Goal: Transaction & Acquisition: Purchase product/service

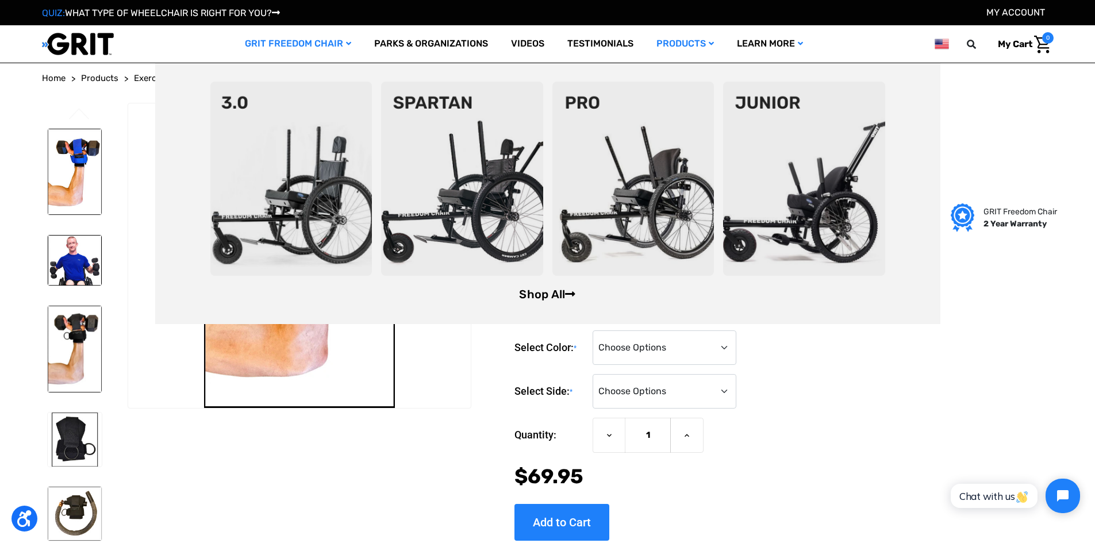
click at [566, 293] on link "Shop All" at bounding box center [547, 294] width 56 height 14
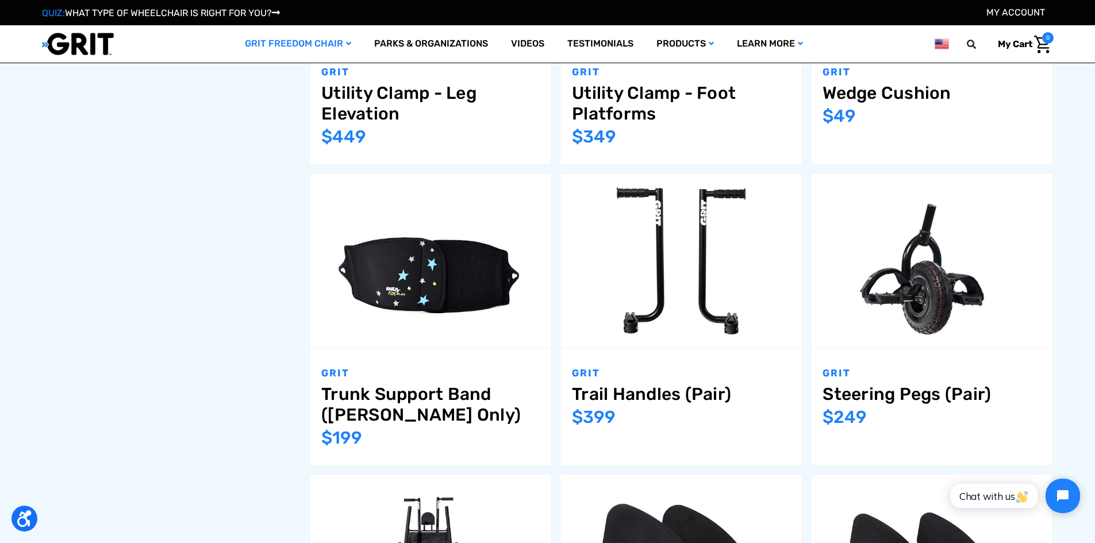
scroll to position [1265, 0]
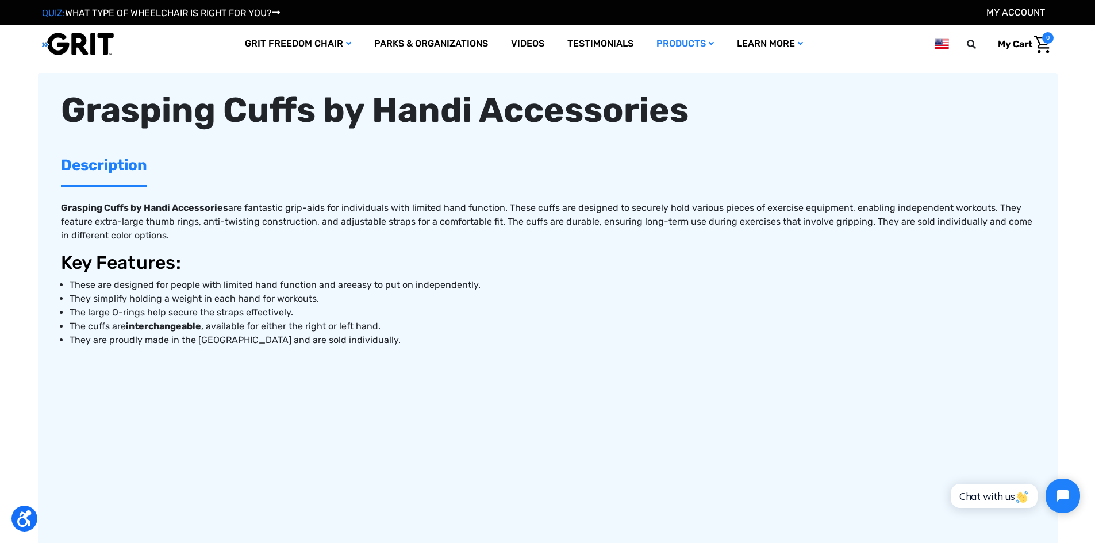
scroll to position [632, 0]
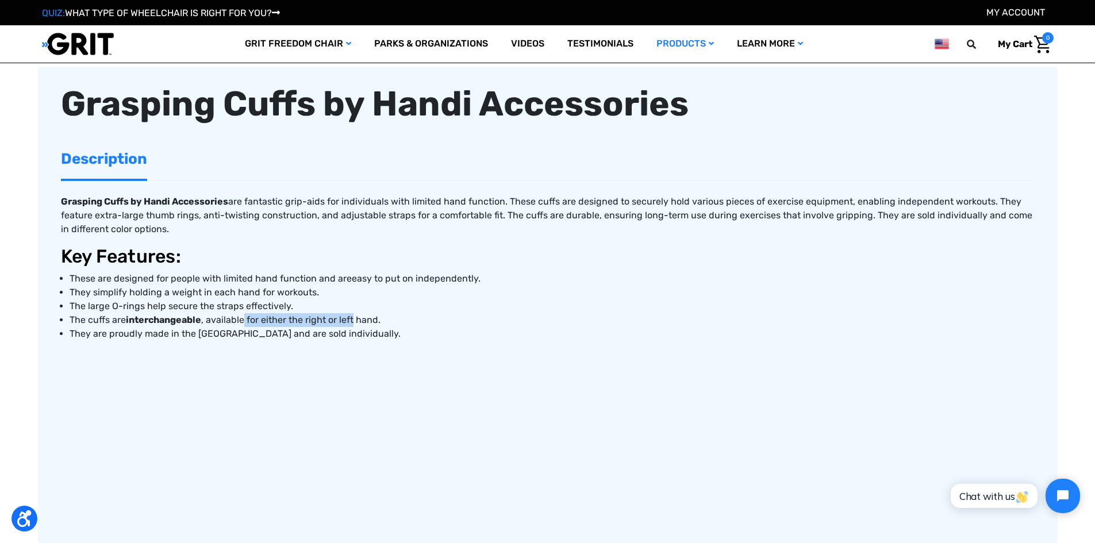
drag, startPoint x: 244, startPoint y: 322, endPoint x: 363, endPoint y: 322, distance: 118.4
click at [363, 322] on li "The cuffs are interchangeable , available for either the right or left hand." at bounding box center [552, 320] width 965 height 14
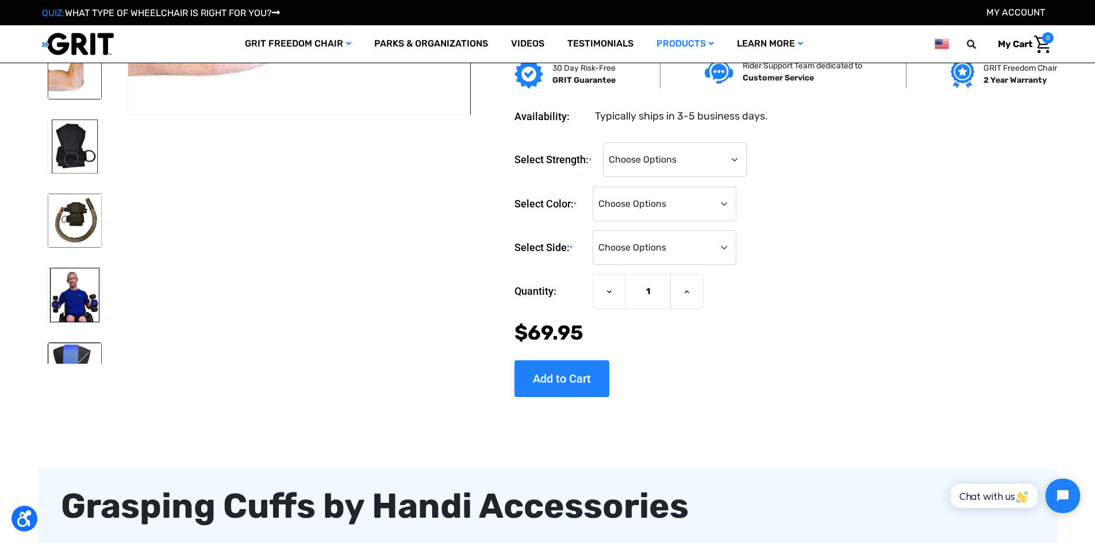
scroll to position [0, 0]
